Goal: Find specific page/section: Find specific page/section

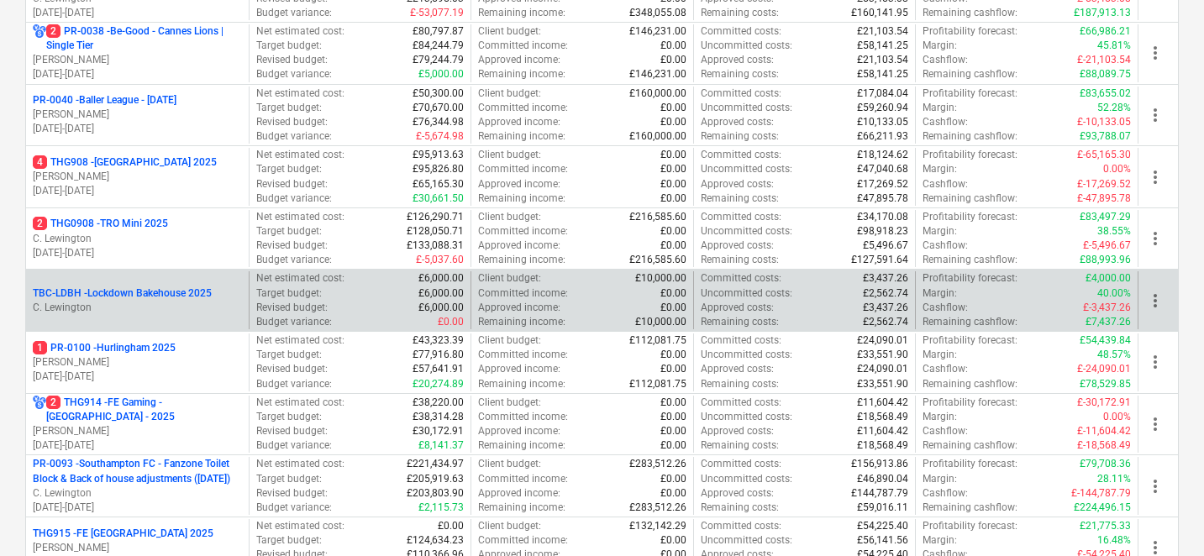
scroll to position [473, 0]
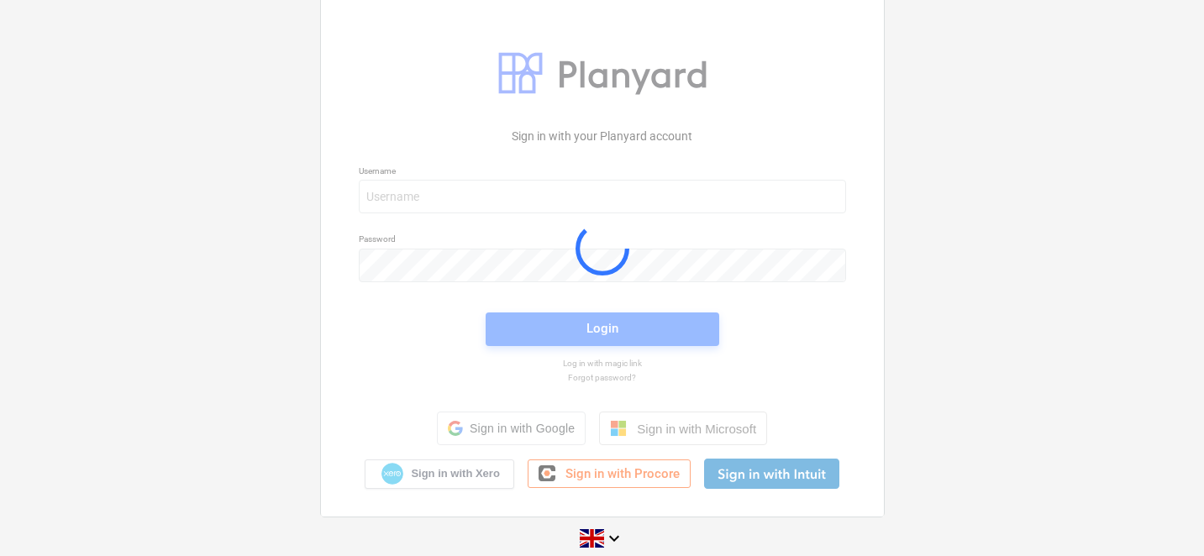
scroll to position [25, 0]
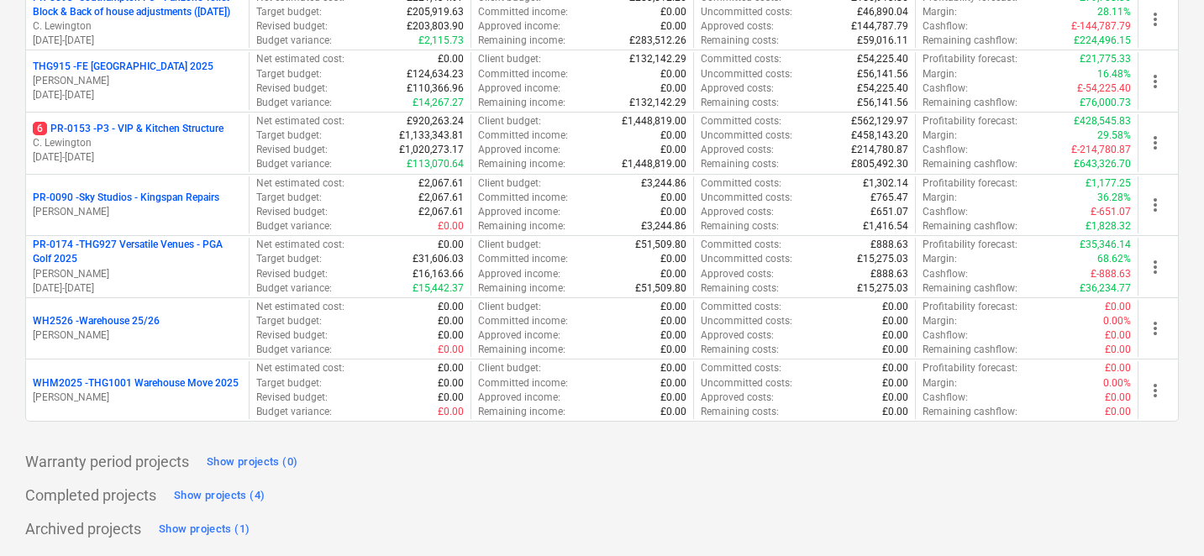
scroll to position [855, 0]
click at [218, 492] on div "Show projects (4)" at bounding box center [219, 495] width 91 height 19
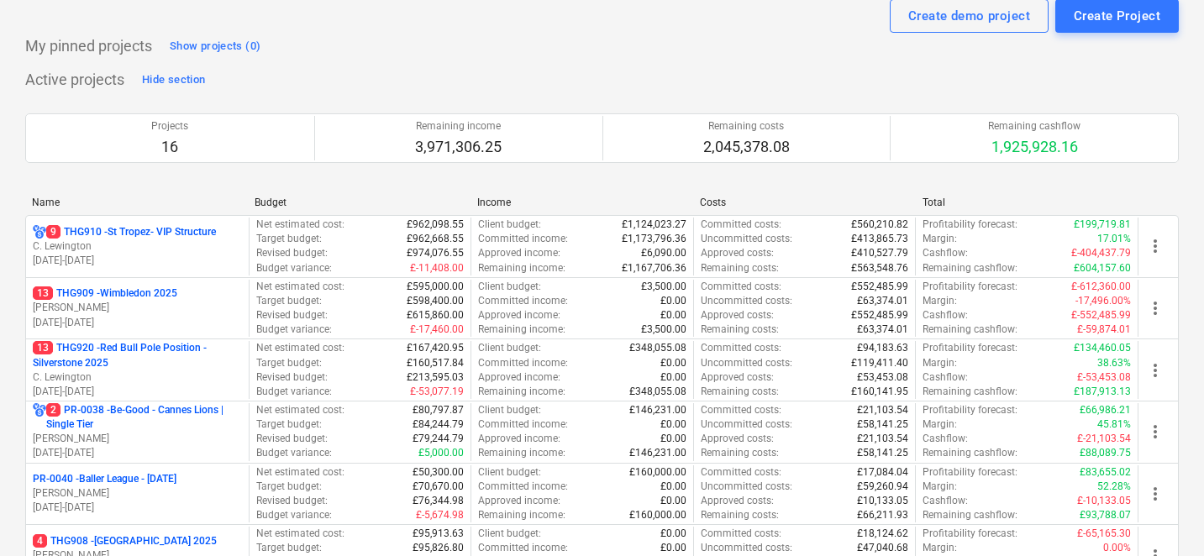
scroll to position [56, 0]
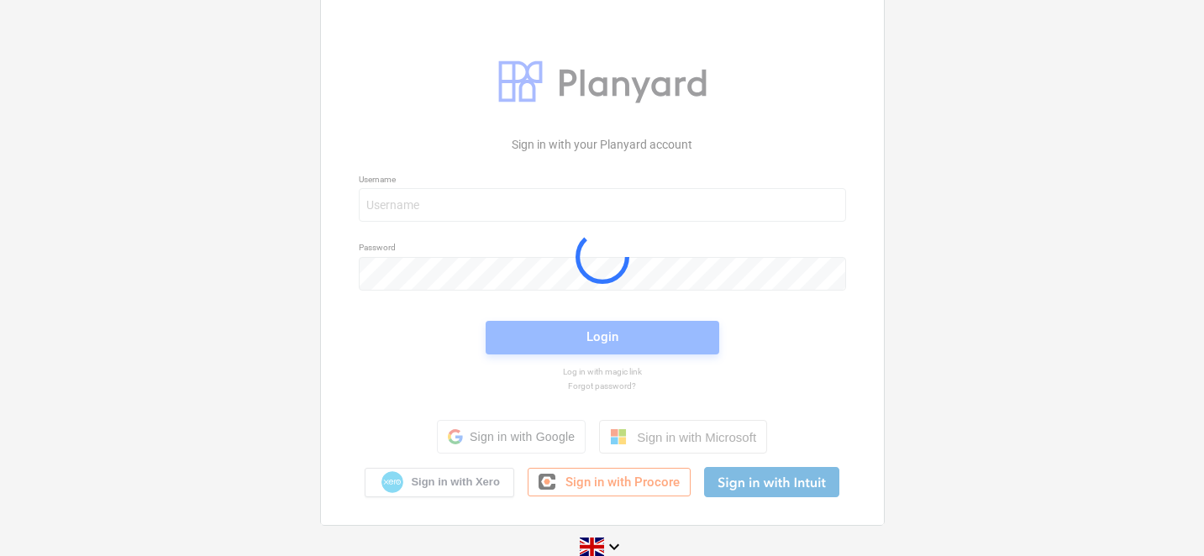
scroll to position [25, 0]
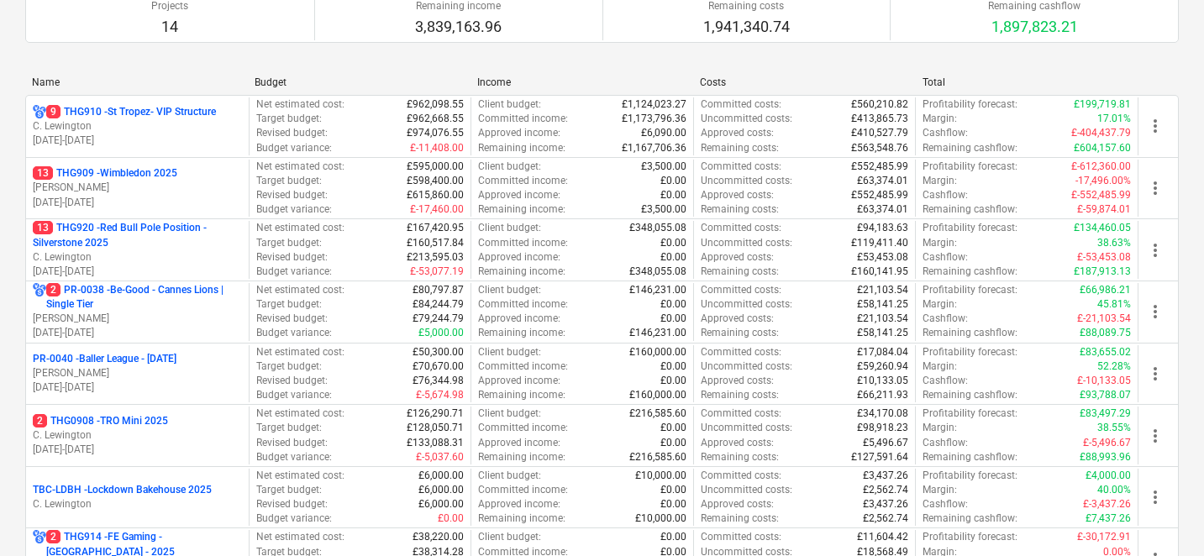
scroll to position [176, 0]
